Goal: Check status: Check status

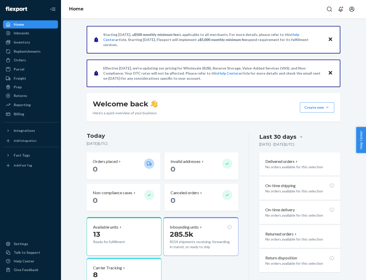
click at [327, 107] on button "Create new Create new inbound Create new order Create new product" at bounding box center [317, 107] width 34 height 10
click at [17, 87] on div "Prep" at bounding box center [18, 86] width 8 height 5
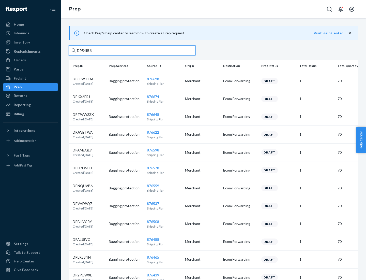
type input "DP54RUJL"
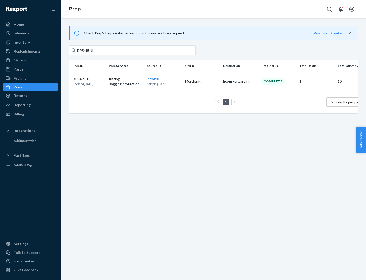
click at [89, 79] on p "DP54RUJL" at bounding box center [83, 78] width 21 height 5
